Goal: Obtain resource: Obtain resource

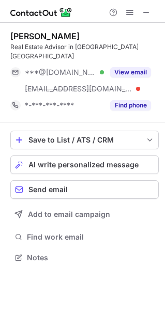
scroll to position [241, 165]
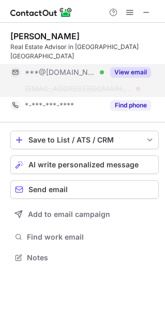
click at [138, 67] on button "View email" at bounding box center [130, 72] width 41 height 10
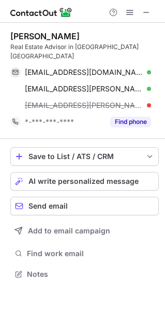
scroll to position [257, 165]
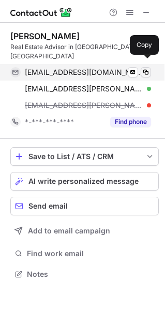
click at [145, 68] on span at bounding box center [146, 72] width 8 height 8
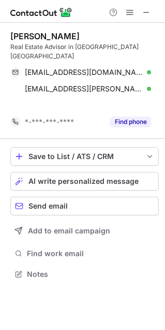
scroll to position [241, 165]
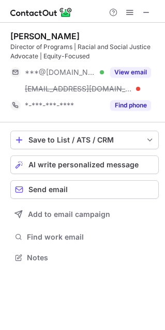
scroll to position [250, 165]
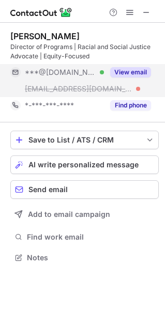
click at [130, 69] on button "View email" at bounding box center [130, 72] width 41 height 10
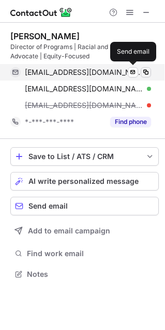
scroll to position [267, 165]
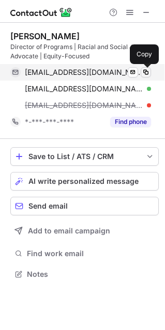
click at [149, 73] on span at bounding box center [146, 72] width 8 height 8
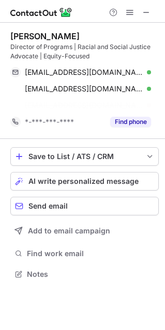
scroll to position [250, 165]
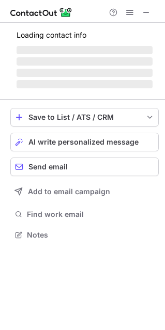
scroll to position [250, 165]
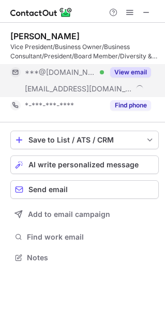
click at [143, 67] on button "View email" at bounding box center [130, 72] width 41 height 10
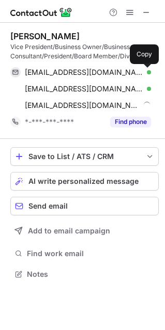
scroll to position [267, 165]
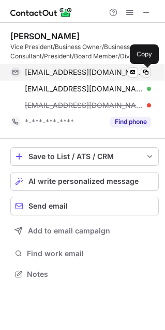
click at [143, 70] on span at bounding box center [146, 72] width 8 height 8
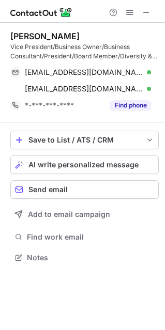
scroll to position [250, 165]
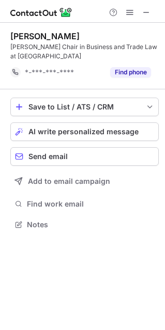
scroll to position [217, 165]
